Goal: Task Accomplishment & Management: Use online tool/utility

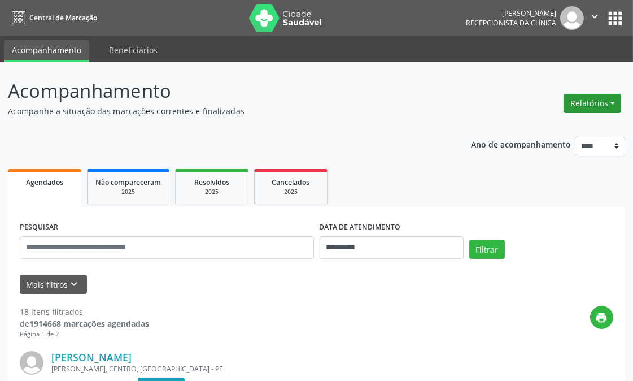
click at [601, 107] on button "Relatórios" at bounding box center [592, 103] width 58 height 19
click at [534, 121] on link "Agendamentos" at bounding box center [560, 127] width 121 height 16
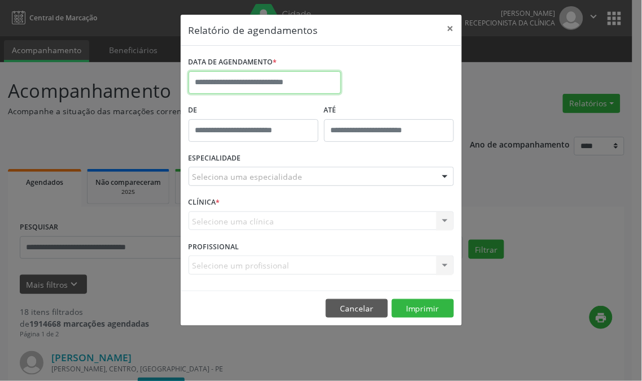
click at [292, 79] on input "text" at bounding box center [265, 82] width 152 height 23
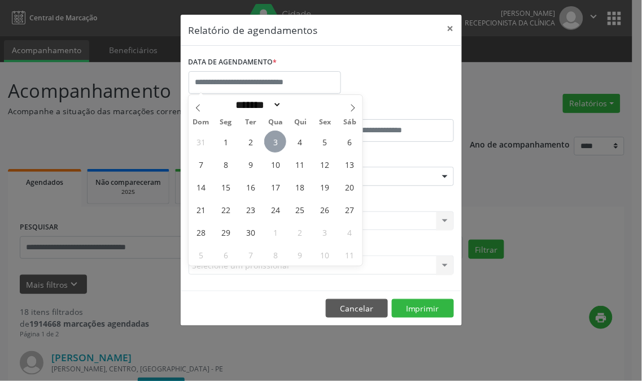
click at [271, 137] on span "3" at bounding box center [275, 141] width 22 height 22
type input "**********"
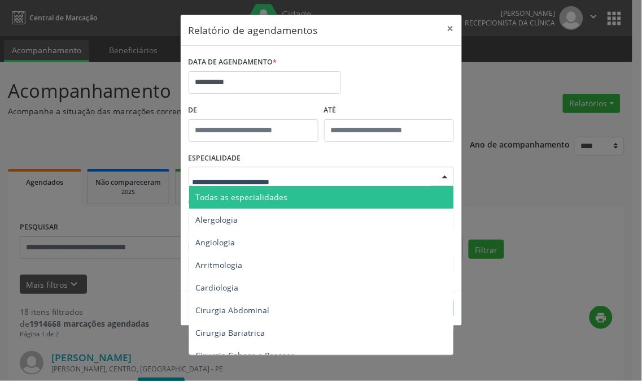
click at [271, 168] on div at bounding box center [321, 176] width 265 height 19
click at [275, 172] on input "text" at bounding box center [312, 182] width 238 height 23
click at [281, 199] on span "Todas as especialidades" at bounding box center [242, 196] width 92 height 11
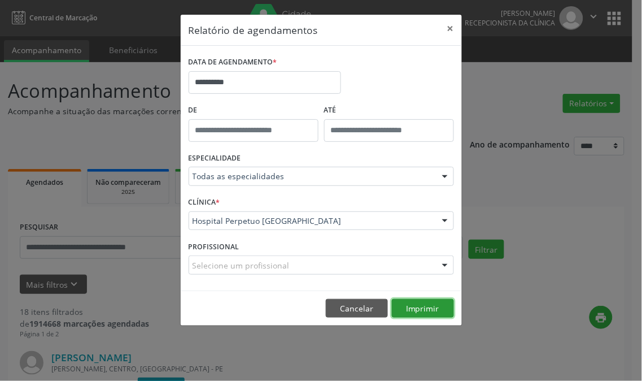
click at [425, 312] on button "Imprimir" at bounding box center [423, 308] width 62 height 19
